Goal: Task Accomplishment & Management: Manage account settings

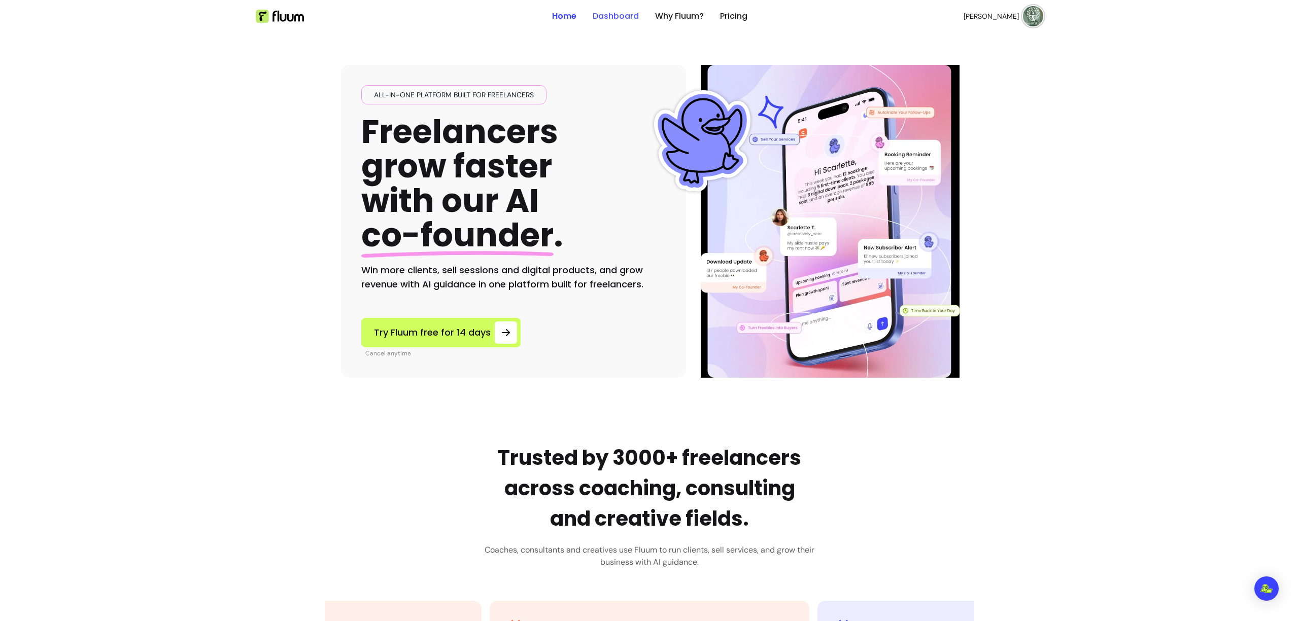
click at [624, 13] on link "Dashboard" at bounding box center [616, 16] width 46 height 12
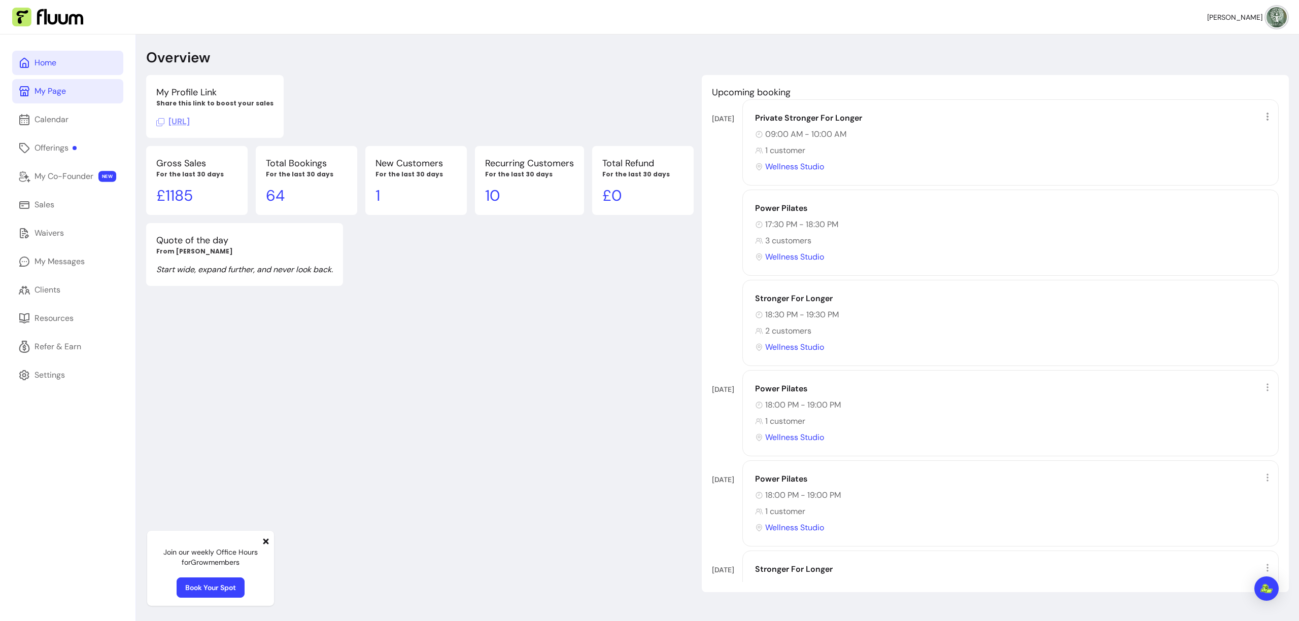
click at [63, 92] on div "My Page" at bounding box center [49, 91] width 31 height 12
